Goal: Find specific page/section: Find specific page/section

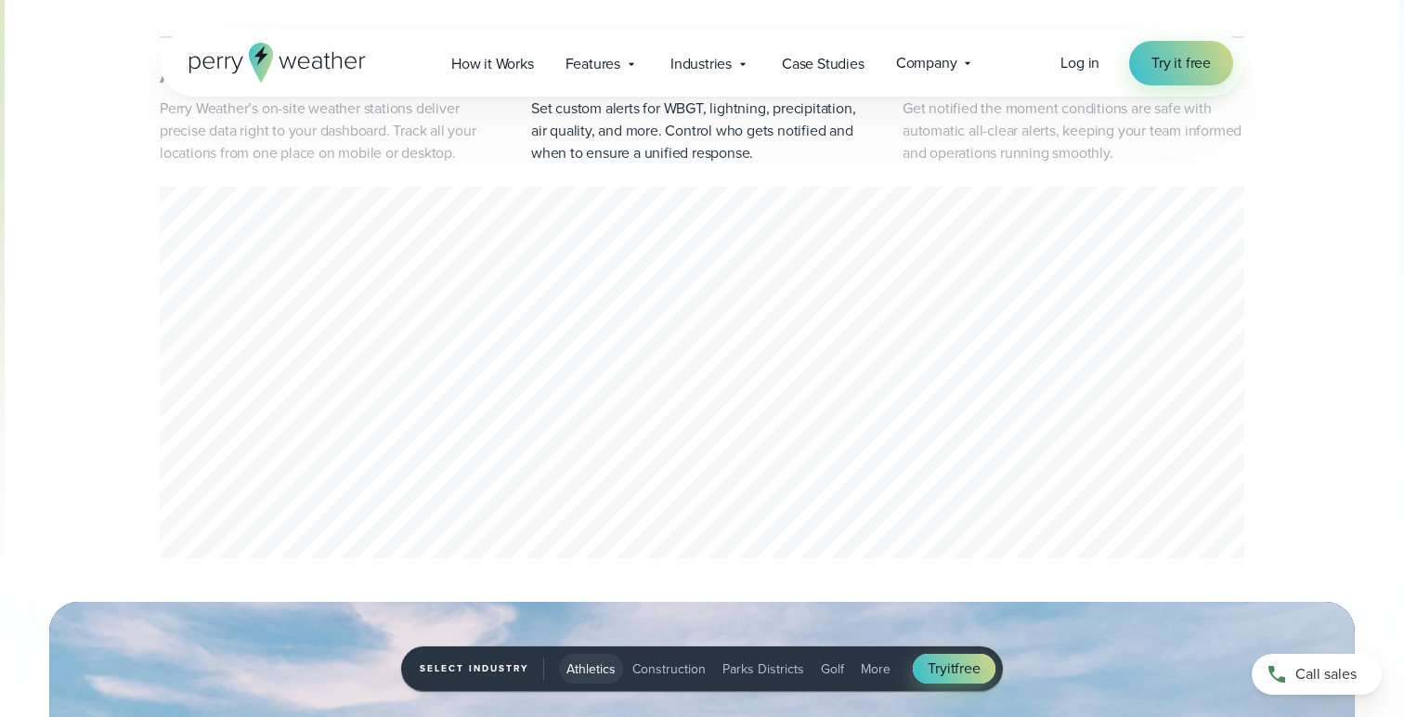
scroll to position [939, 0]
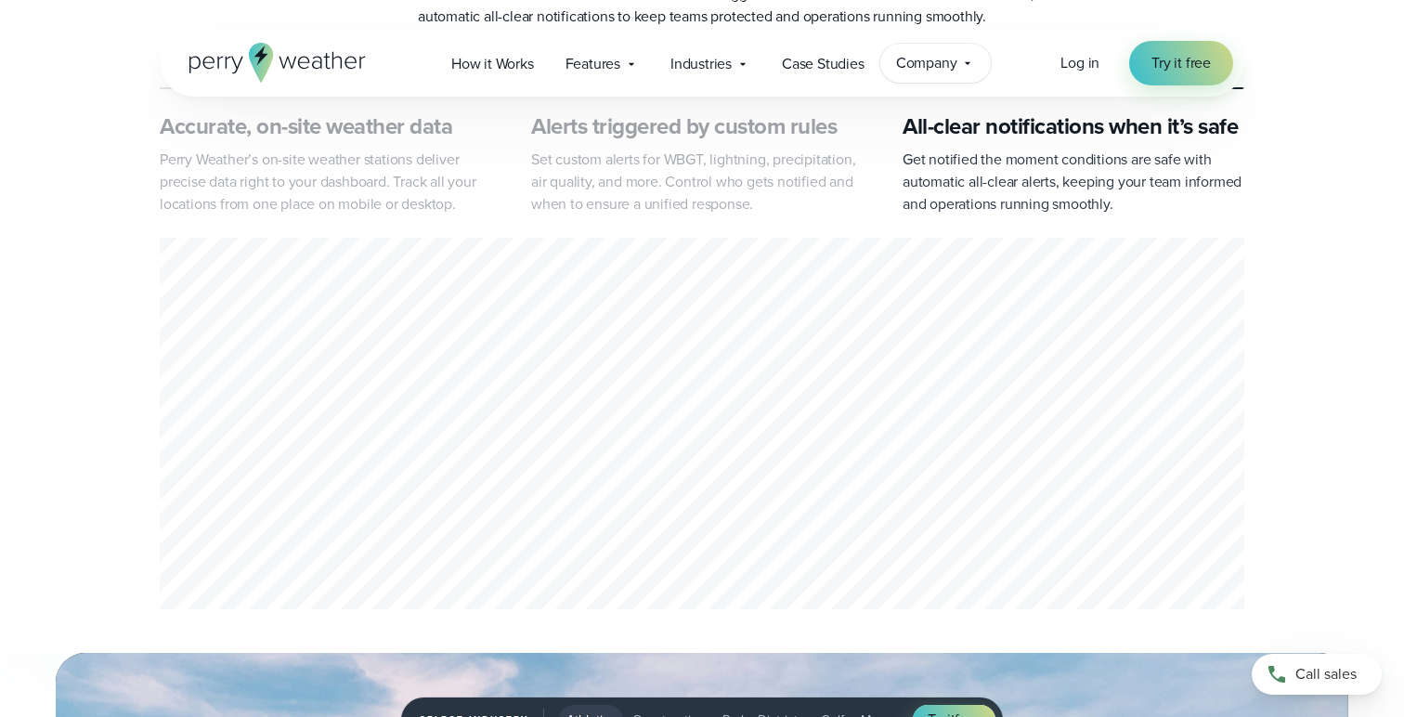
click at [951, 66] on span "Company" at bounding box center [926, 63] width 61 height 22
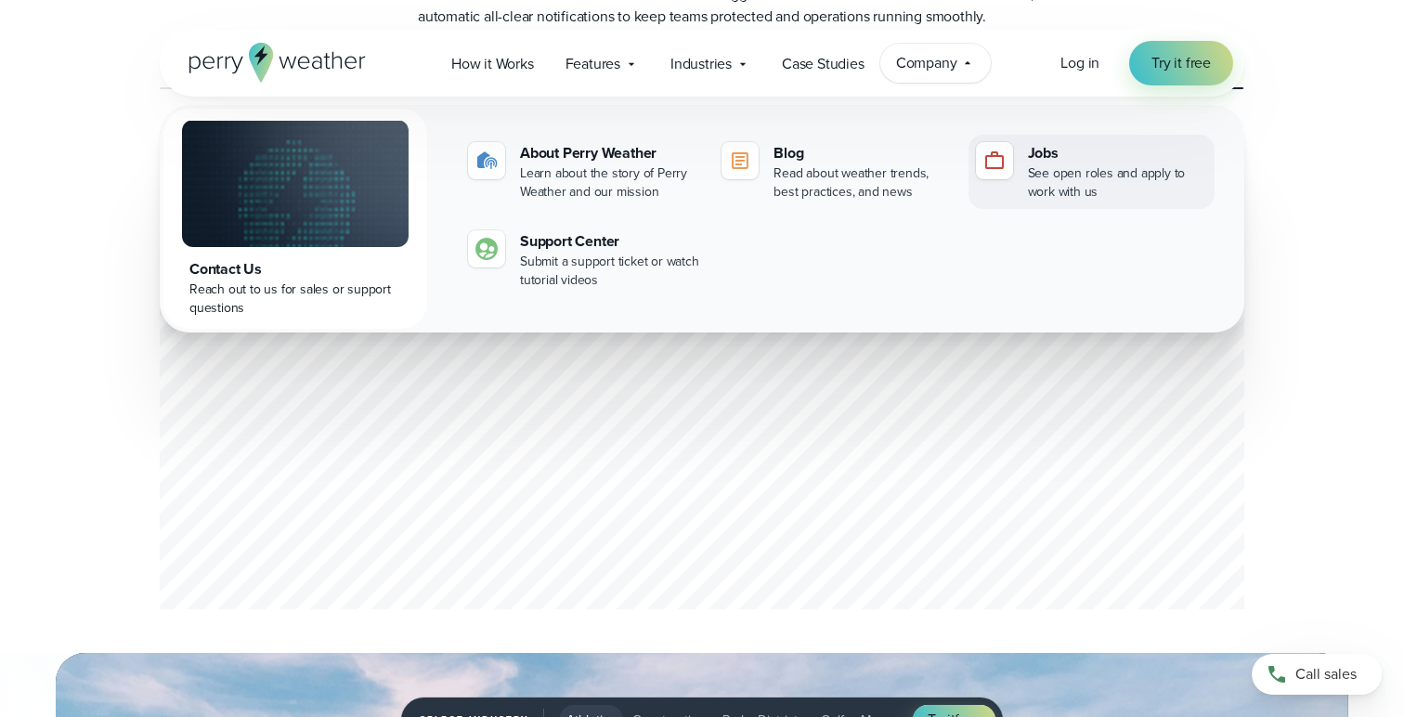
click at [1046, 187] on div "See open roles and apply to work with us" at bounding box center [1117, 182] width 179 height 37
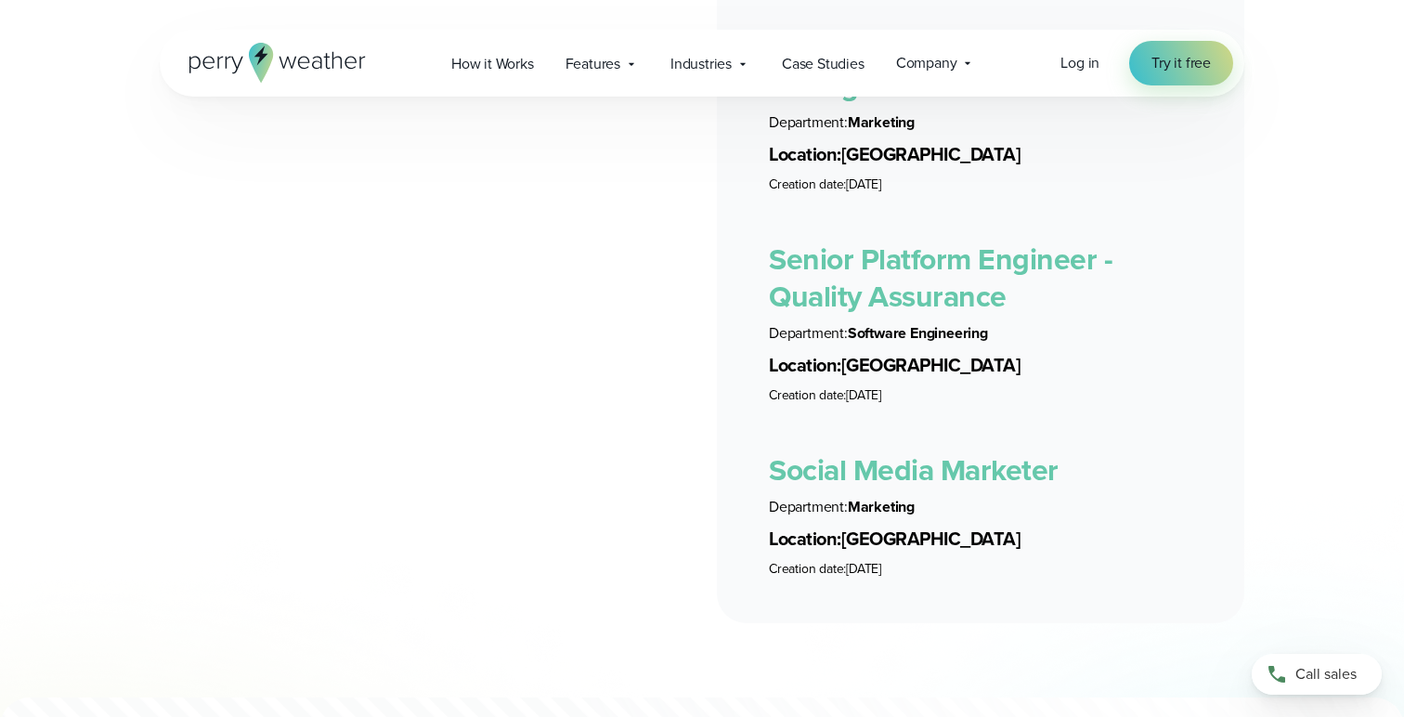
scroll to position [5080, 0]
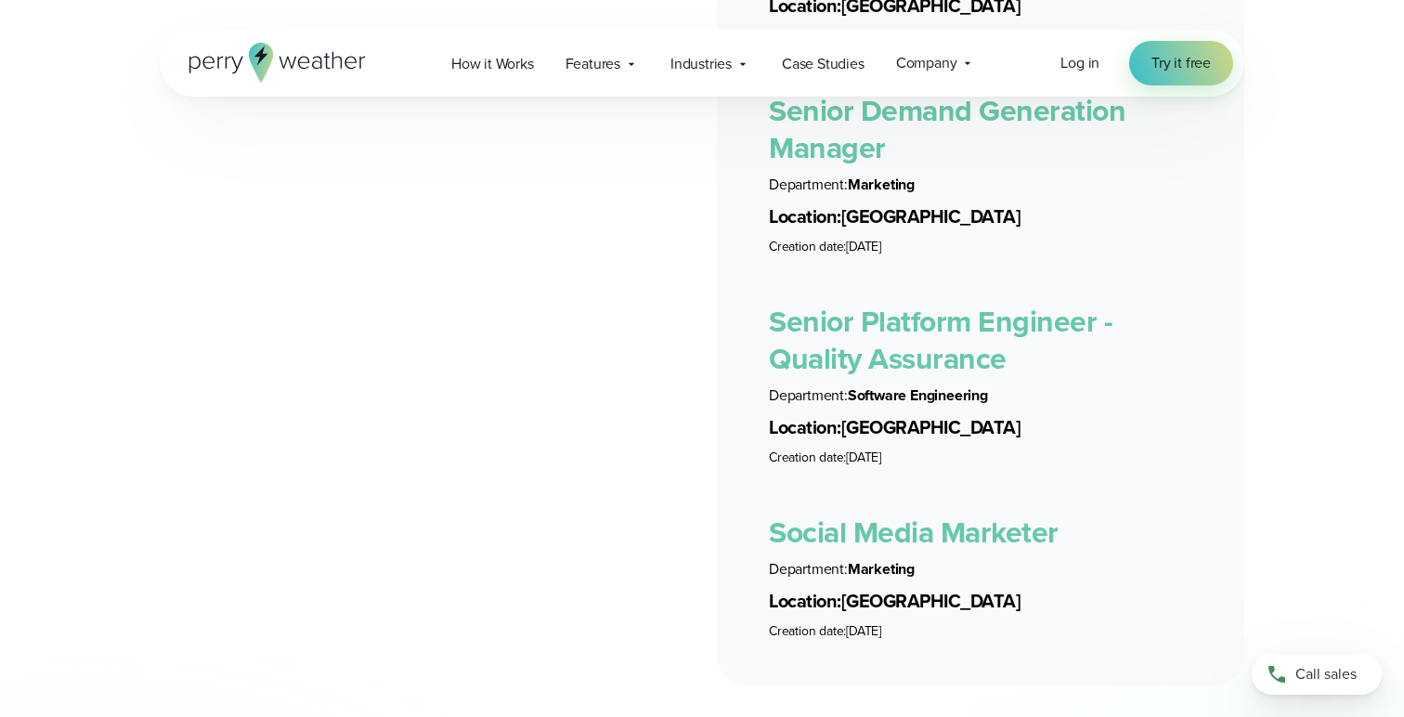
click at [1001, 511] on link "Social Media Marketer" at bounding box center [914, 532] width 290 height 45
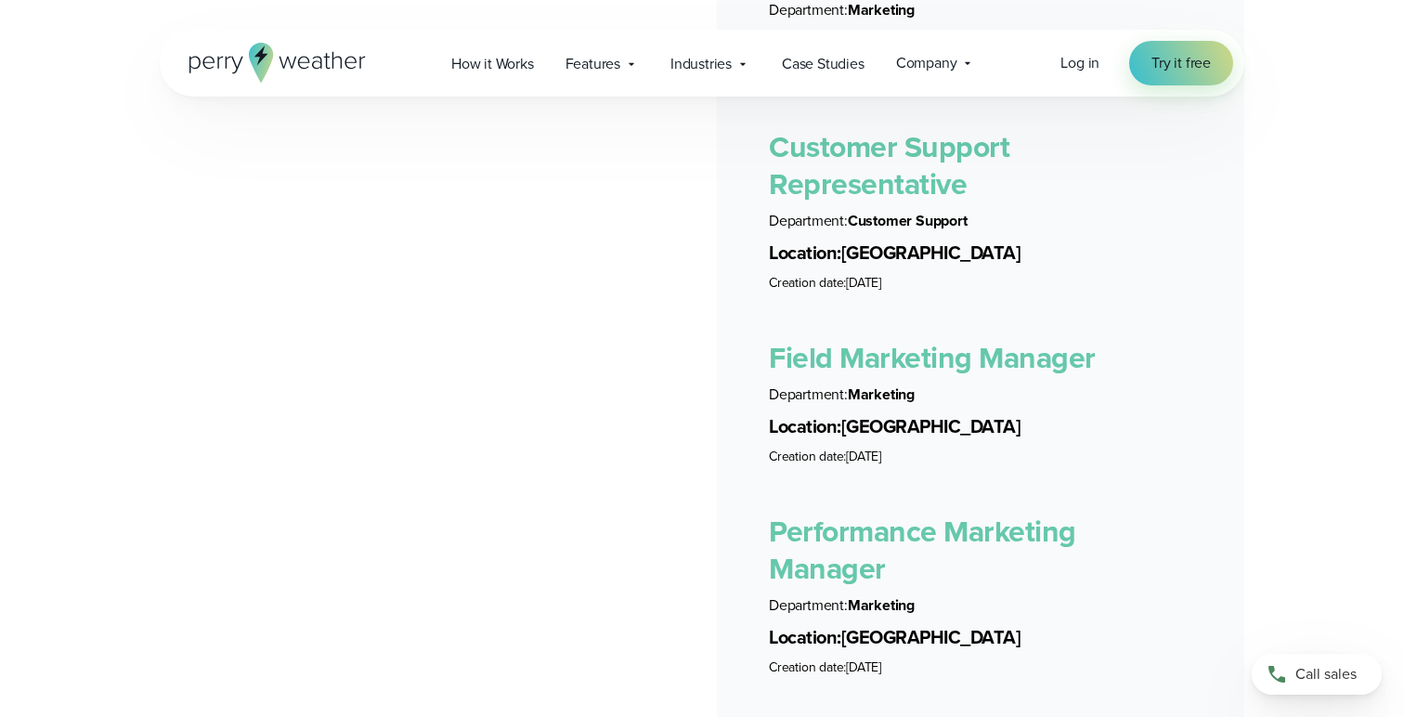
scroll to position [3895, 0]
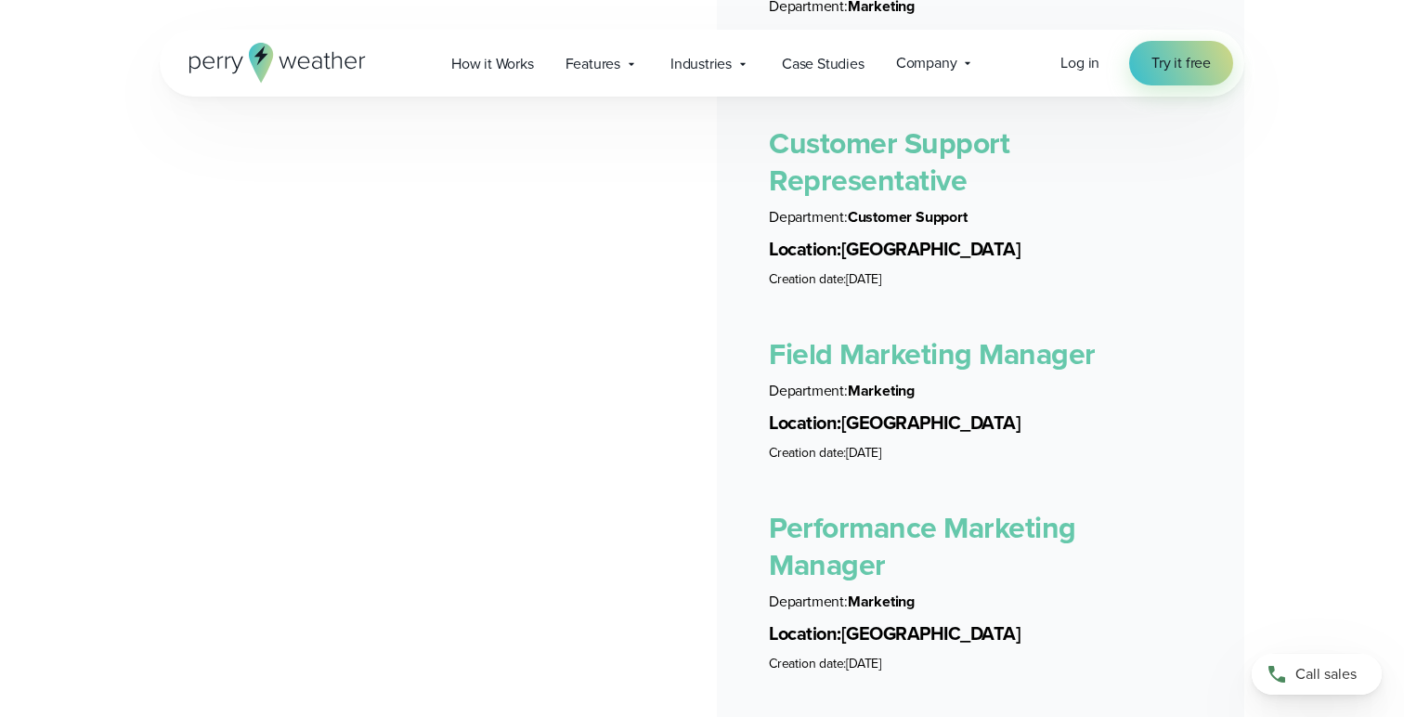
click at [869, 166] on link "Customer Support Representative" at bounding box center [889, 162] width 240 height 82
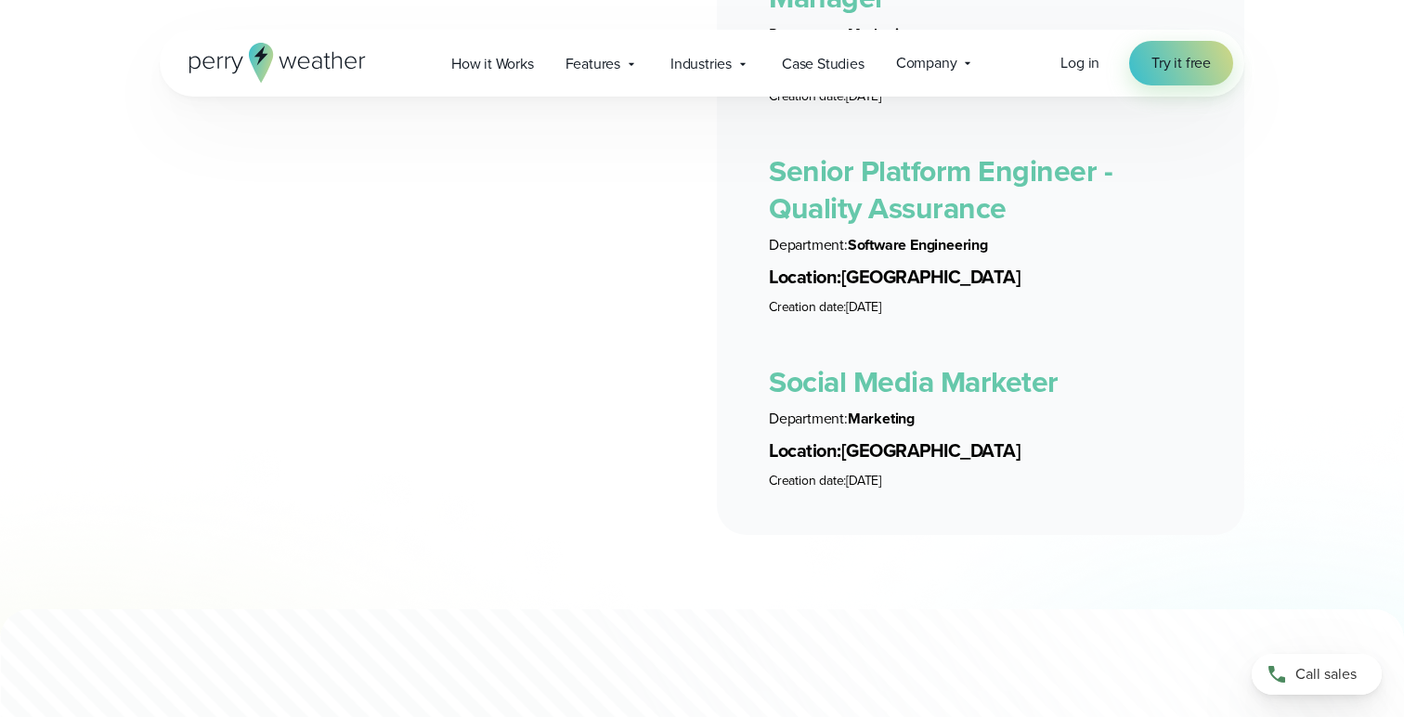
scroll to position [5232, 0]
